Goal: Information Seeking & Learning: Learn about a topic

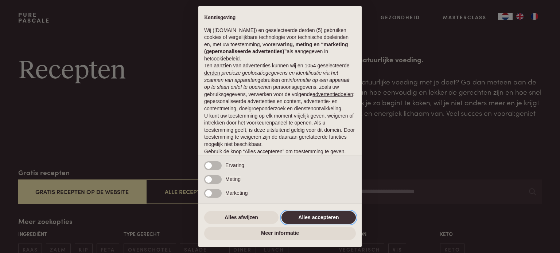
click at [314, 216] on button "Alles accepteren" at bounding box center [318, 217] width 74 height 13
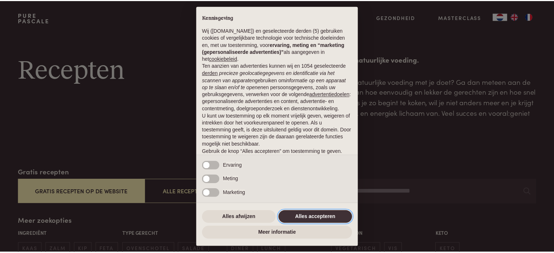
scroll to position [39, 0]
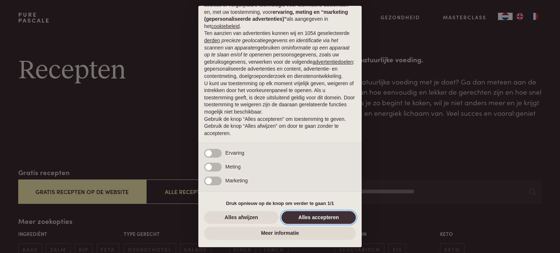
click at [310, 220] on button "Alles accepteren" at bounding box center [318, 217] width 74 height 13
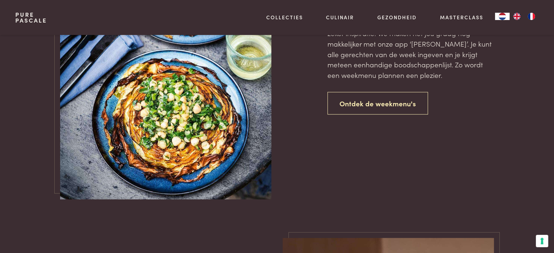
scroll to position [1786, 0]
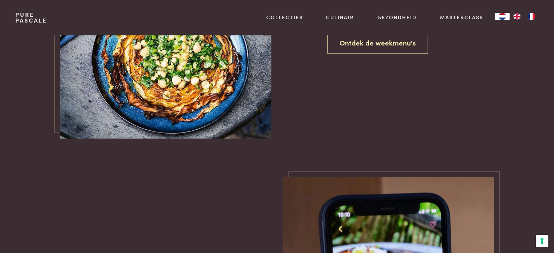
click at [31, 17] on link "Pure Pascale" at bounding box center [31, 18] width 32 height 12
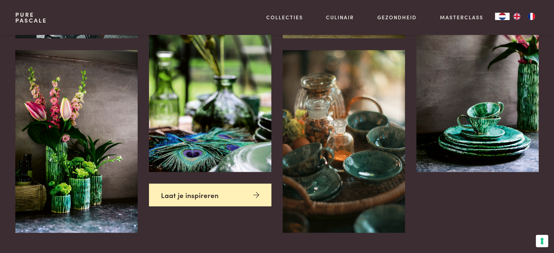
scroll to position [1640, 0]
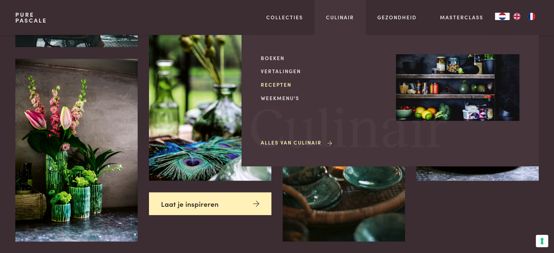
click at [284, 82] on link "Recepten" at bounding box center [323, 85] width 124 height 8
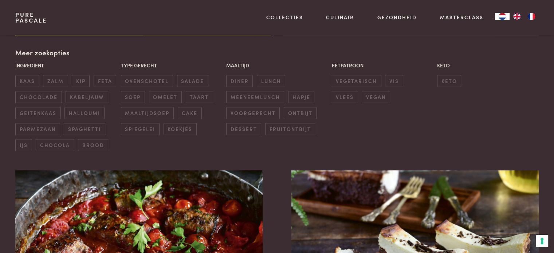
scroll to position [182, 0]
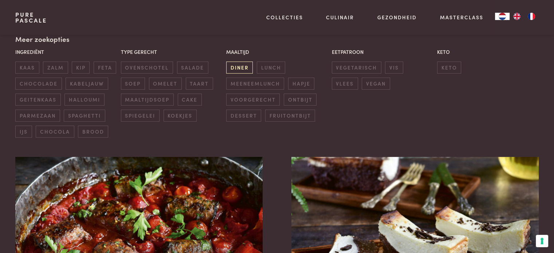
click at [241, 70] on span "diner" at bounding box center [239, 68] width 27 height 12
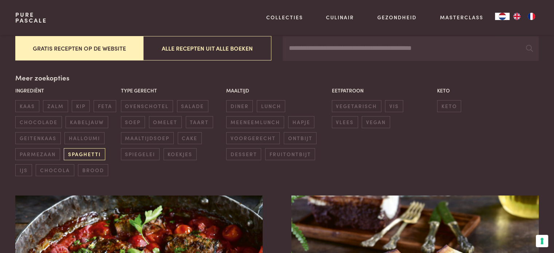
scroll to position [146, 0]
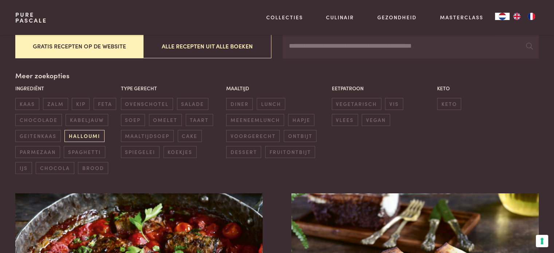
click at [82, 135] on span "halloumi" at bounding box center [85, 136] width 40 height 12
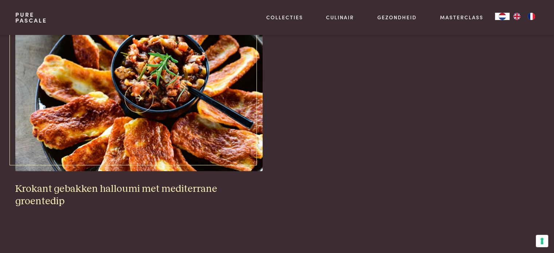
scroll to position [204, 0]
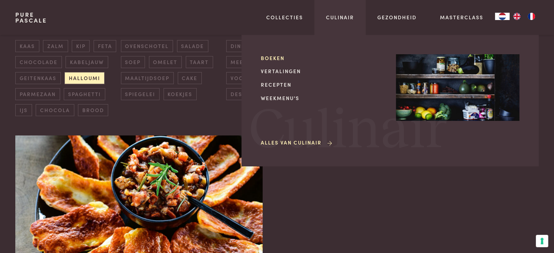
click at [280, 55] on link "Boeken" at bounding box center [323, 58] width 124 height 8
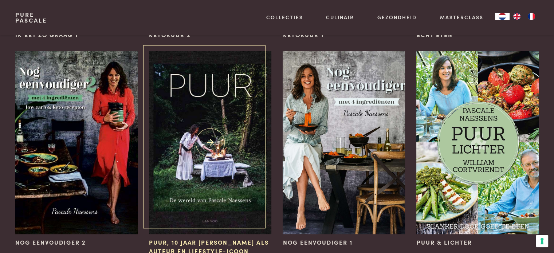
scroll to position [765, 0]
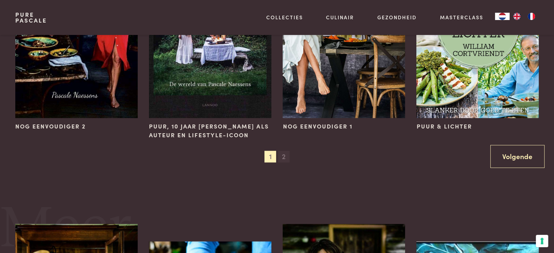
click at [282, 155] on span "2" at bounding box center [284, 157] width 12 height 12
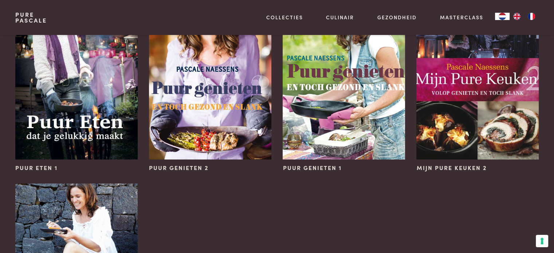
scroll to position [182, 0]
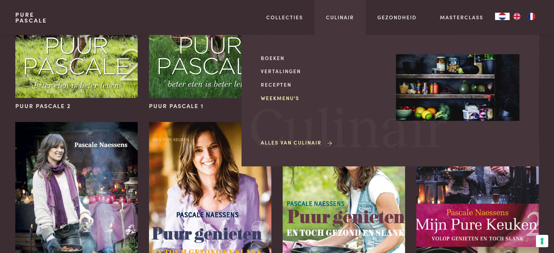
click at [289, 100] on link "Weekmenu's" at bounding box center [323, 98] width 124 height 8
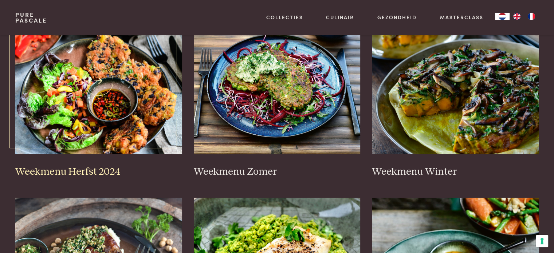
scroll to position [182, 0]
click at [57, 172] on h3 "Weekmenu Herfst 2024" at bounding box center [98, 172] width 167 height 13
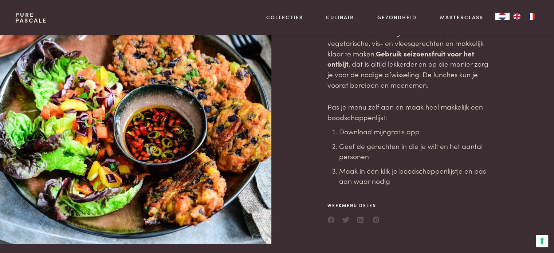
scroll to position [109, 0]
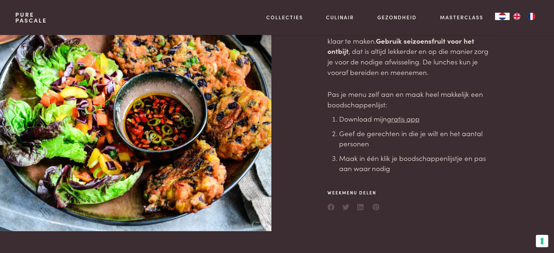
click at [398, 118] on u "gratis app" at bounding box center [403, 119] width 33 height 10
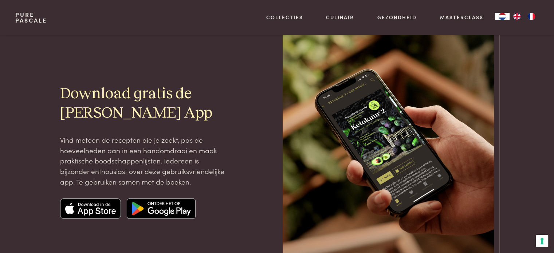
scroll to position [73, 0]
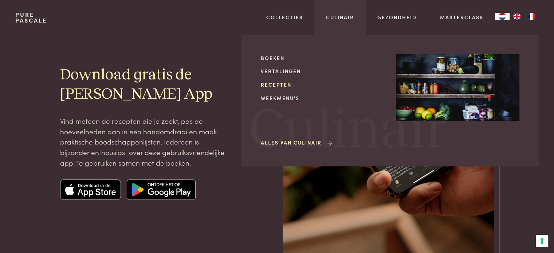
click at [269, 83] on link "Recepten" at bounding box center [323, 85] width 124 height 8
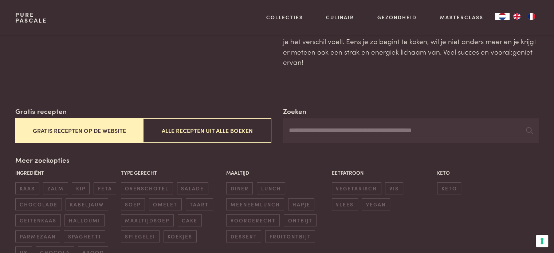
scroll to position [73, 0]
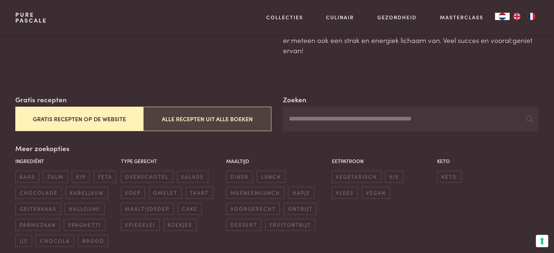
click at [197, 121] on button "Alle recepten uit alle boeken" at bounding box center [207, 119] width 128 height 24
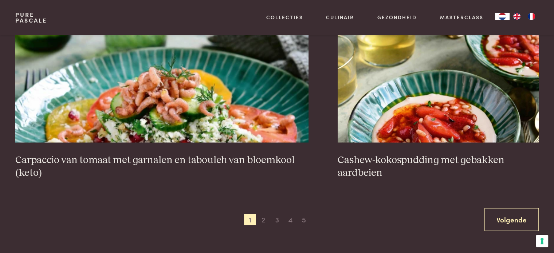
scroll to position [1370, 0]
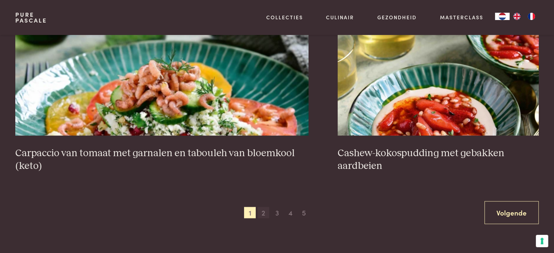
click at [264, 216] on span "2" at bounding box center [264, 213] width 12 height 12
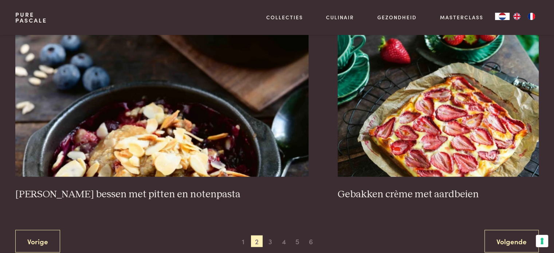
scroll to position [1334, 0]
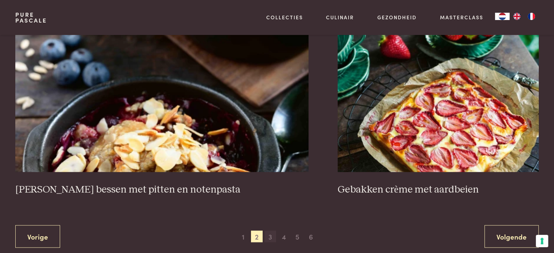
click at [271, 231] on span "3" at bounding box center [271, 237] width 12 height 12
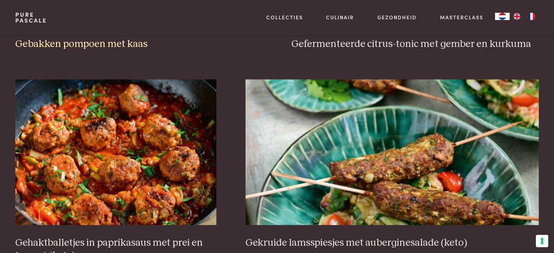
scroll to position [495, 0]
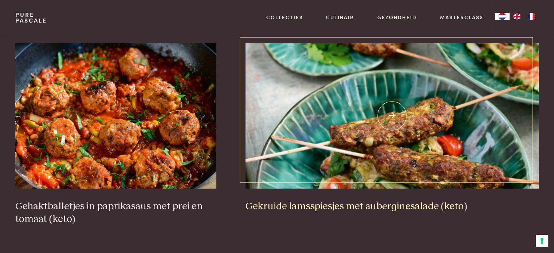
click at [339, 208] on h3 "Gekruide lamsspiesjes met auberginesalade (keto)" at bounding box center [392, 206] width 293 height 13
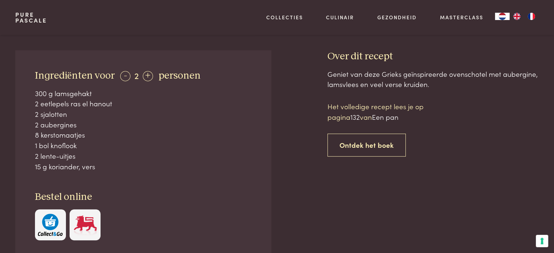
scroll to position [292, 0]
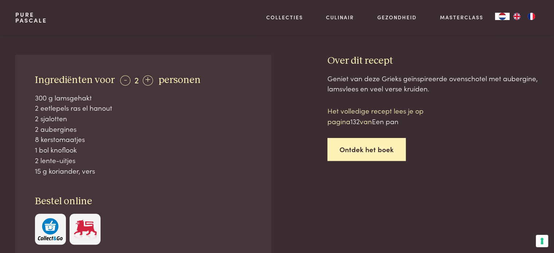
click at [369, 152] on link "Ontdek het boek" at bounding box center [367, 149] width 78 height 23
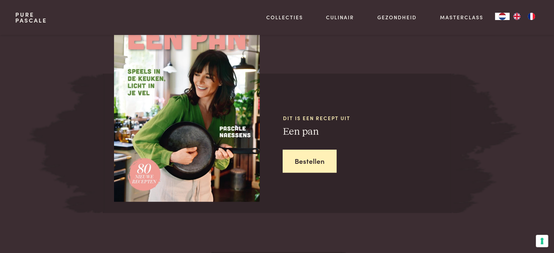
scroll to position [682, 0]
click at [192, 148] on img at bounding box center [187, 105] width 146 height 191
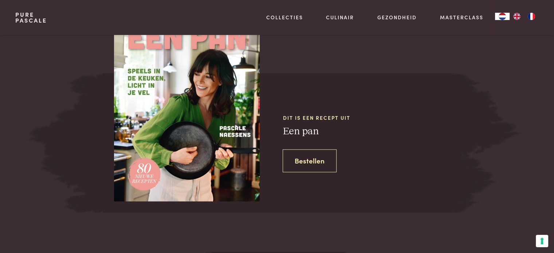
click at [304, 162] on link "Bestellen" at bounding box center [310, 160] width 54 height 23
